Goal: Check status: Check status

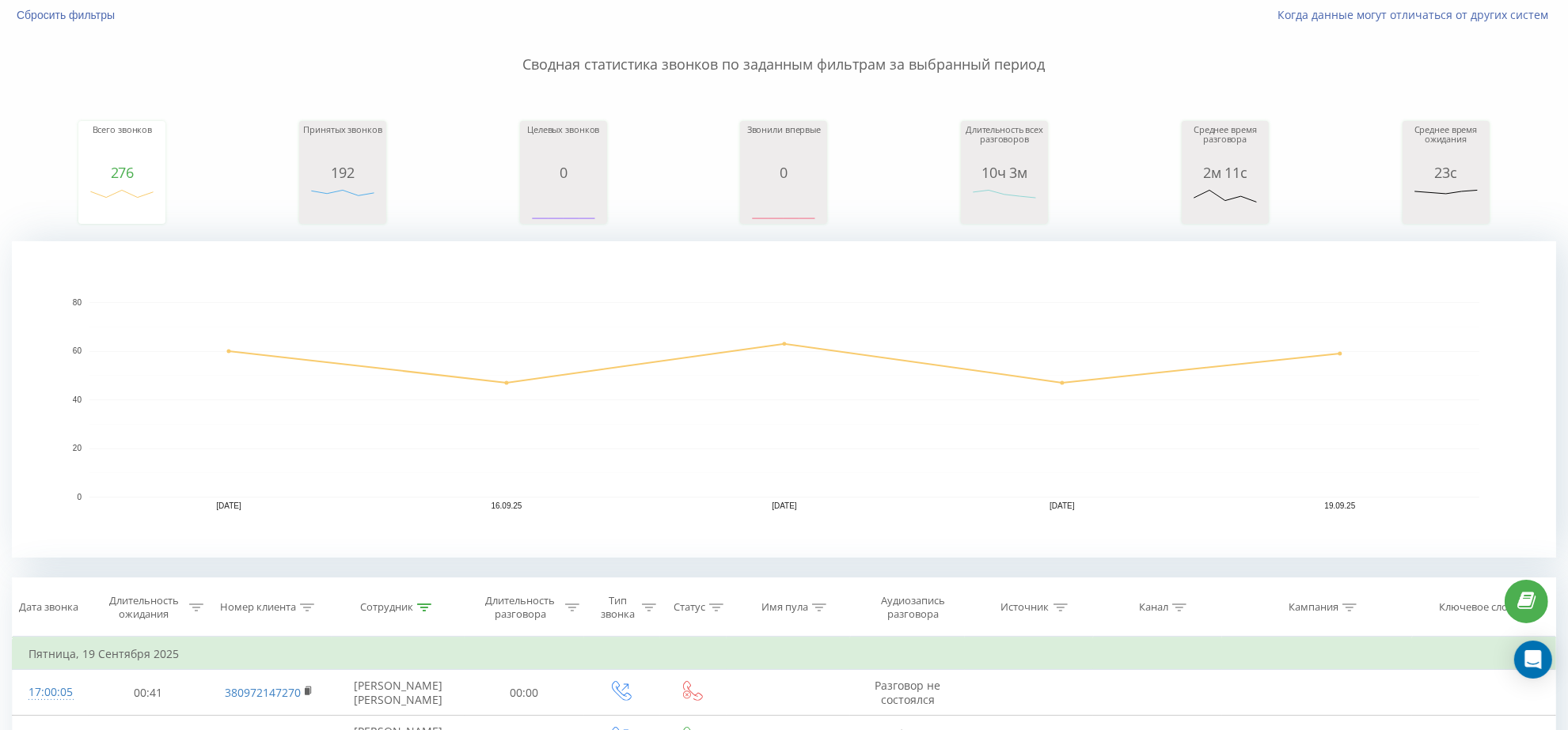
scroll to position [395, 0]
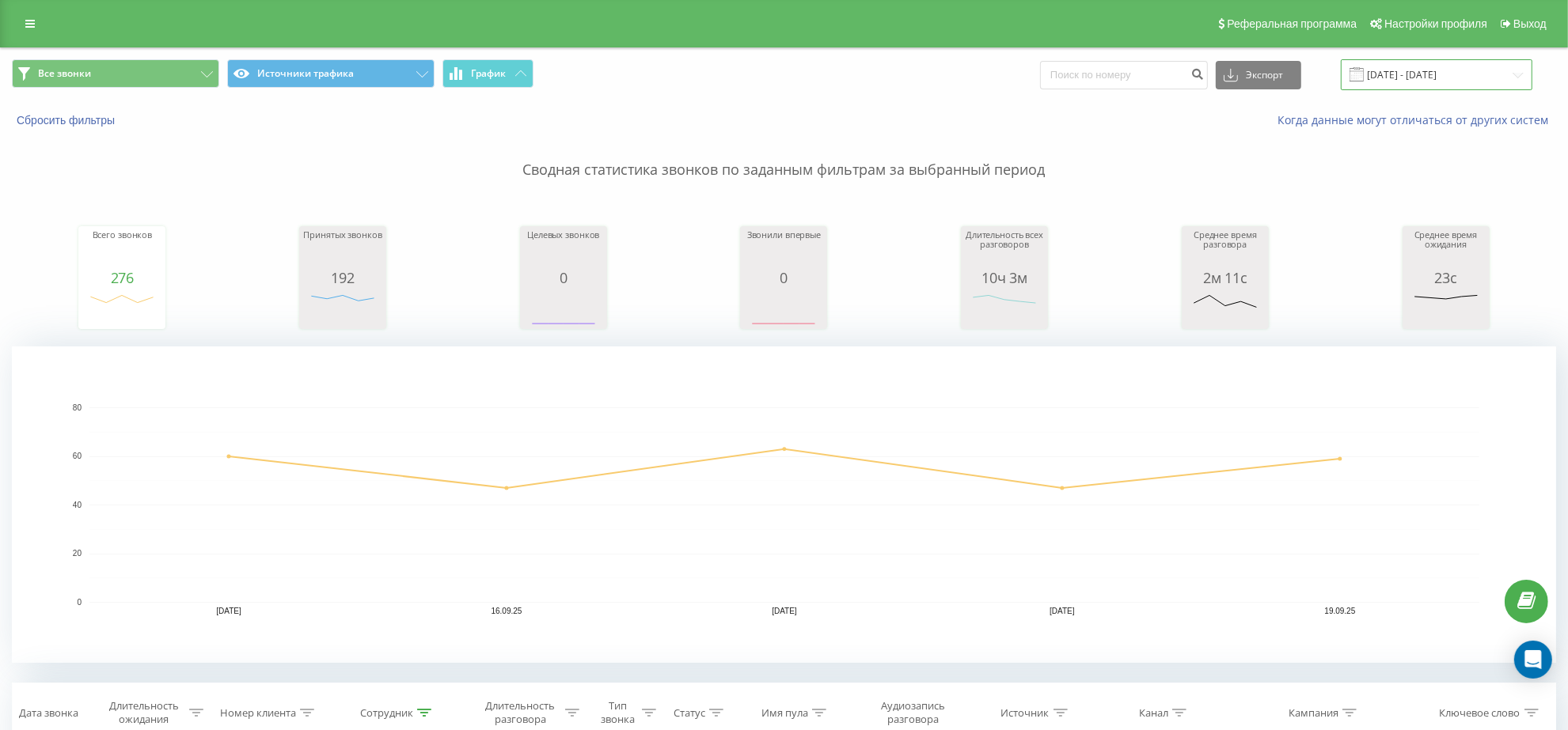
click at [1394, 88] on input "[DATE] - [DATE]" at bounding box center [1436, 74] width 192 height 30
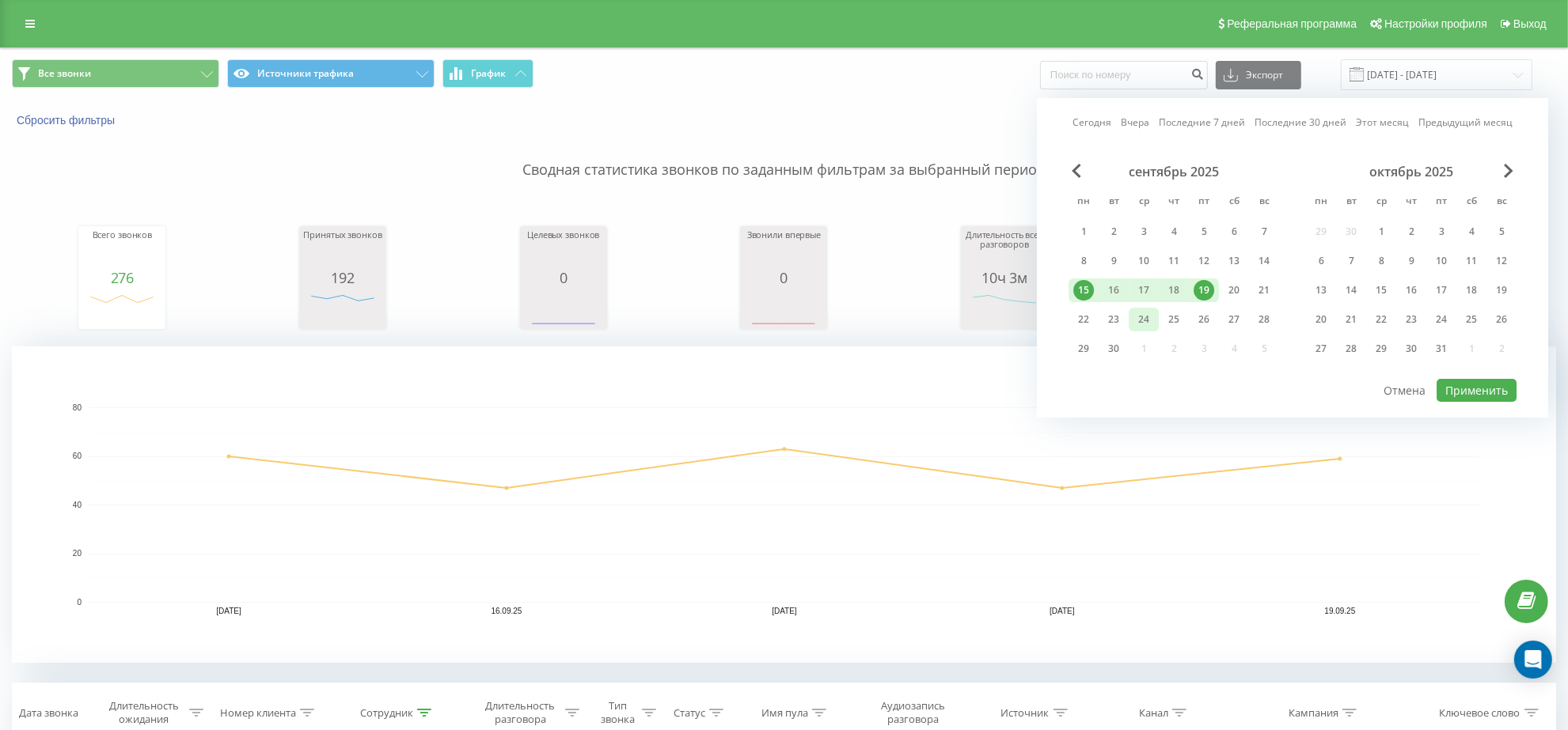
drag, startPoint x: 1096, startPoint y: 310, endPoint x: 1132, endPoint y: 315, distance: 36.3
click at [1095, 310] on div "22" at bounding box center [1084, 319] width 30 height 24
click at [1449, 386] on button "Применить" at bounding box center [1476, 391] width 80 height 23
type input "22.09.2025 - 22.09.2025"
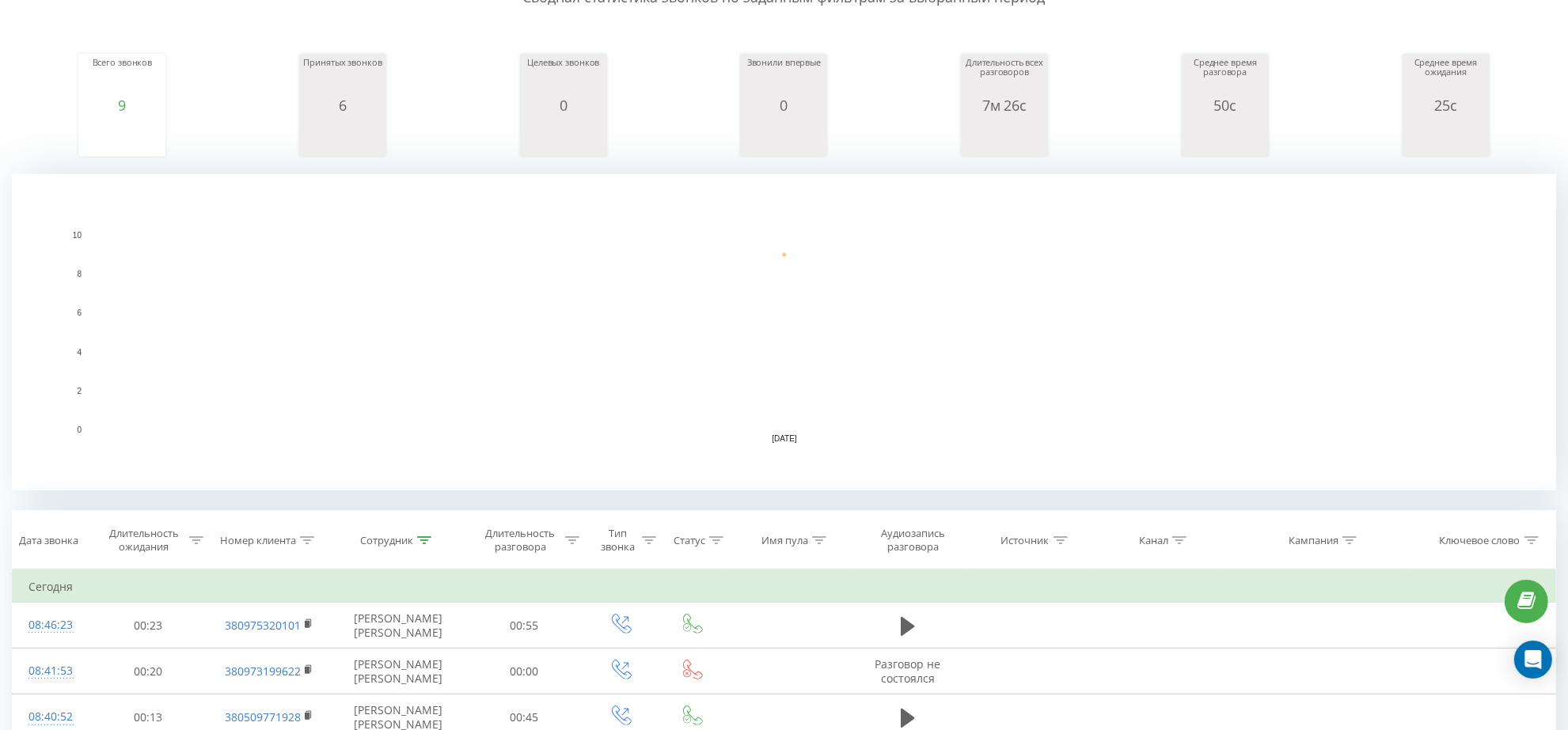
scroll to position [395, 0]
